Goal: Information Seeking & Learning: Learn about a topic

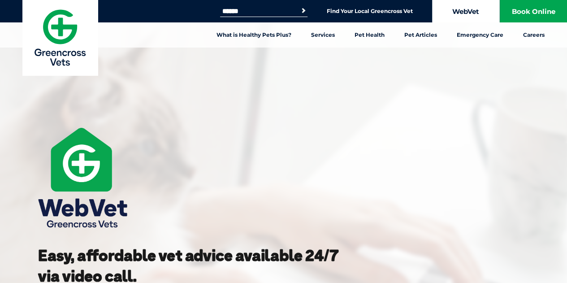
click at [479, 12] on link "WebVet" at bounding box center [465, 11] width 67 height 22
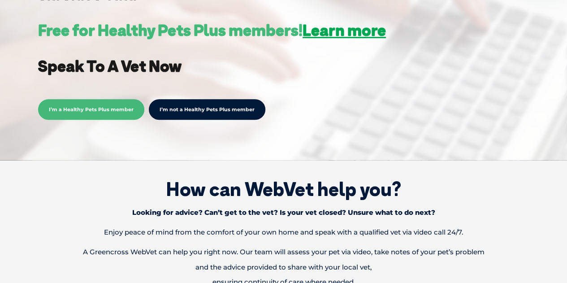
scroll to position [285, 0]
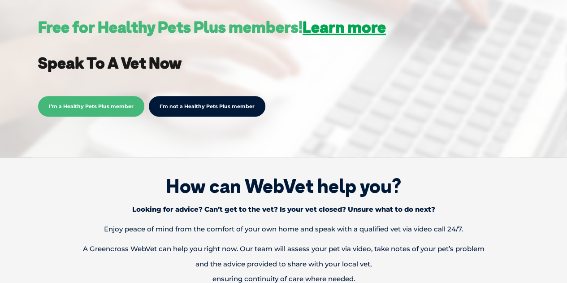
click at [69, 104] on span "I’m a Healthy Pets Plus member" at bounding box center [91, 106] width 106 height 21
